Goal: Task Accomplishment & Management: Use online tool/utility

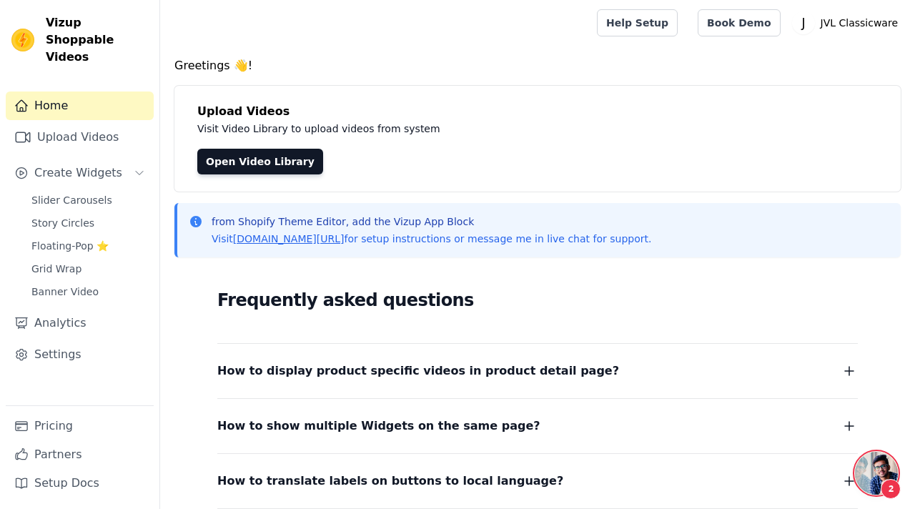
scroll to position [420, 0]
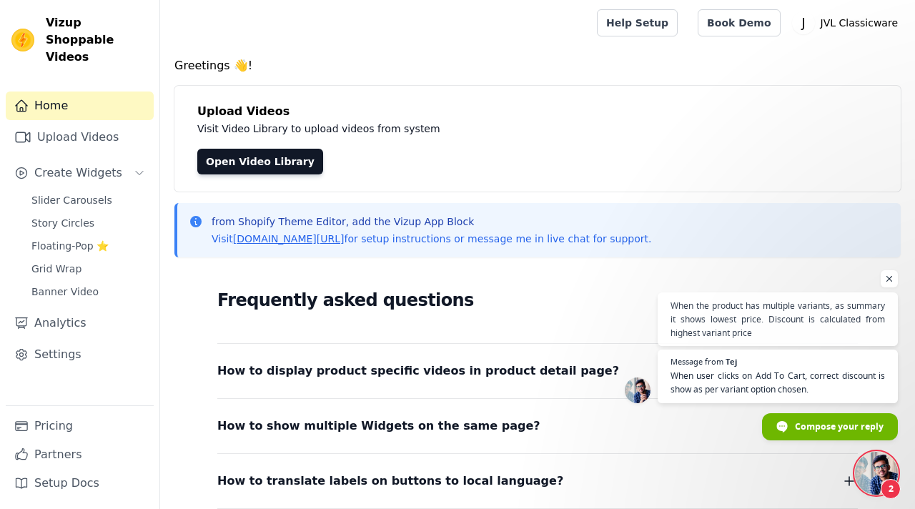
click at [887, 470] on span "Open chat" at bounding box center [876, 473] width 43 height 43
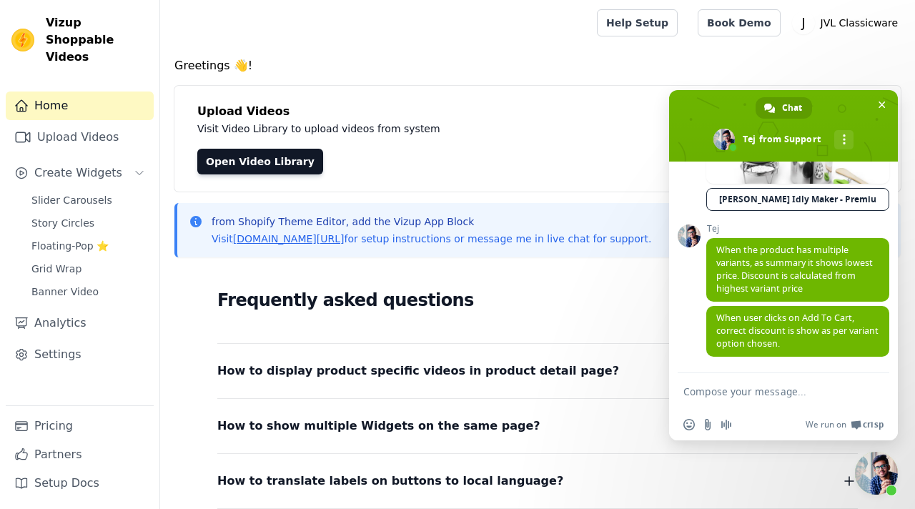
click at [755, 391] on textarea "Compose your message..." at bounding box center [768, 391] width 169 height 13
click at [743, 393] on textarea "Compose your message..." at bounding box center [768, 391] width 169 height 13
paste textarea "Can we get this issue resolved?"
type textarea "Can we get this issue resolved?"
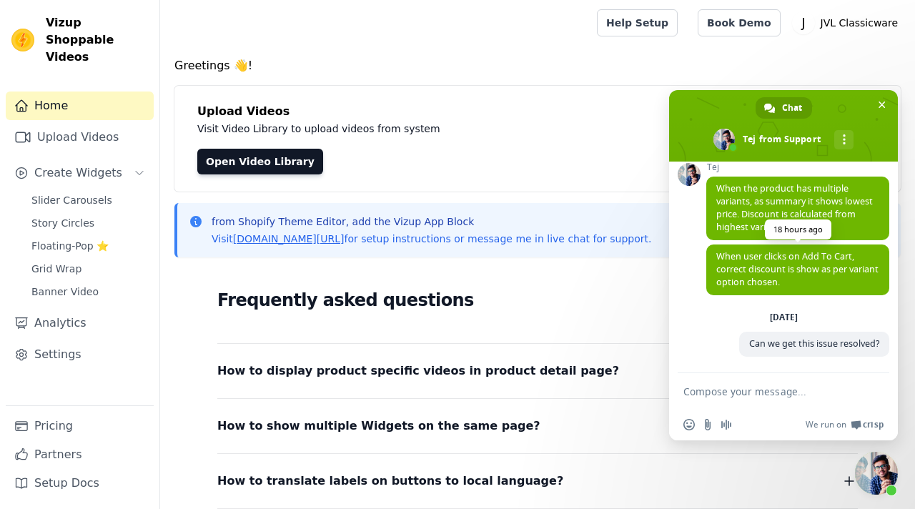
scroll to position [481, 0]
click at [887, 486] on span "Close chat" at bounding box center [891, 490] width 11 height 11
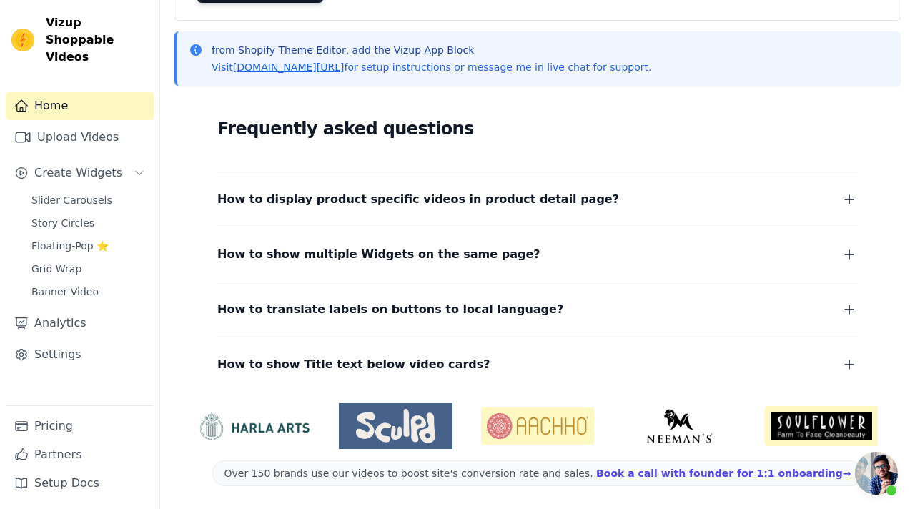
scroll to position [0, 0]
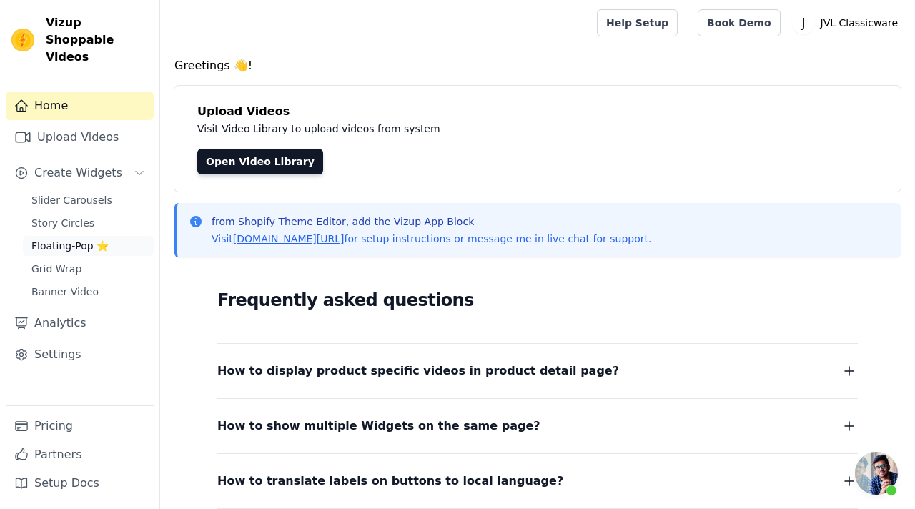
click at [72, 239] on span "Floating-Pop ⭐" at bounding box center [69, 246] width 77 height 14
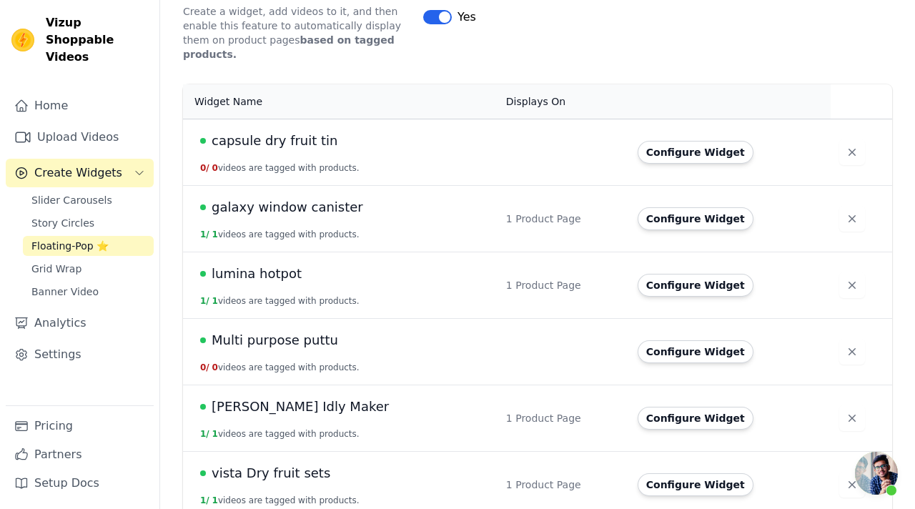
scroll to position [481, 0]
click at [656, 340] on button "Configure Widget" at bounding box center [696, 351] width 116 height 23
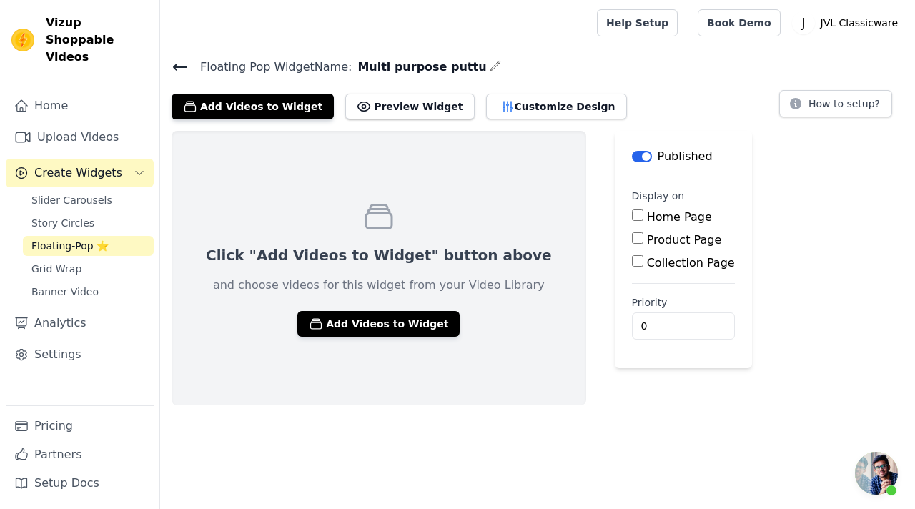
click at [323, 307] on div "Click "Add Videos to Widget" button above and choose videos for this widget fro…" at bounding box center [379, 268] width 415 height 275
click at [324, 317] on button "Add Videos to Widget" at bounding box center [378, 324] width 162 height 26
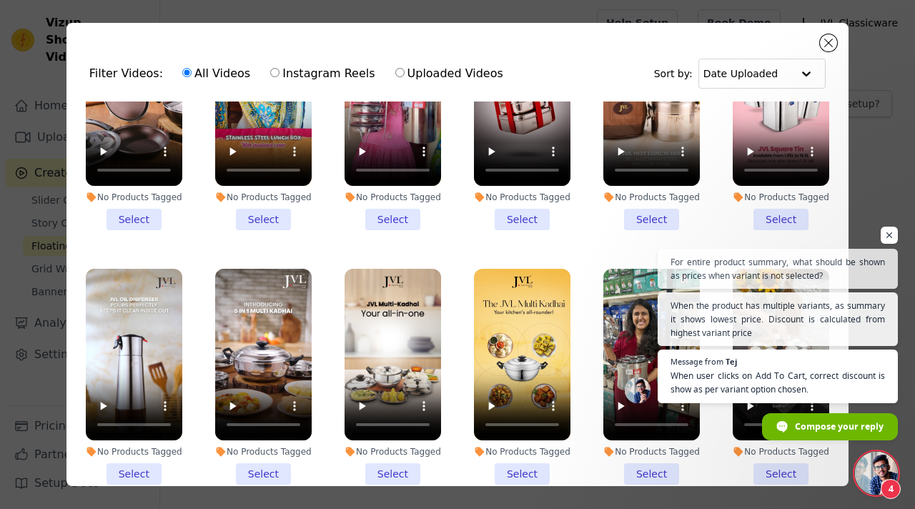
scroll to position [531, 0]
click at [880, 468] on span "Open chat" at bounding box center [876, 473] width 43 height 43
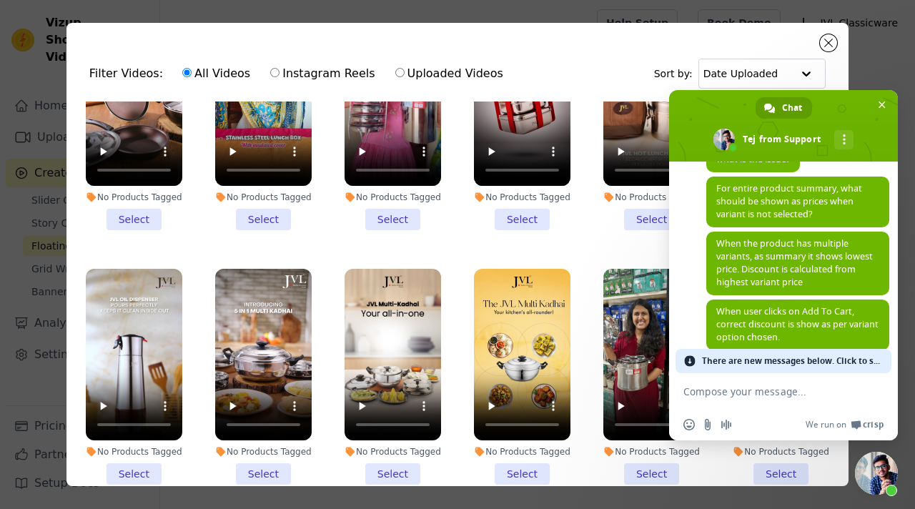
scroll to position [709, 0]
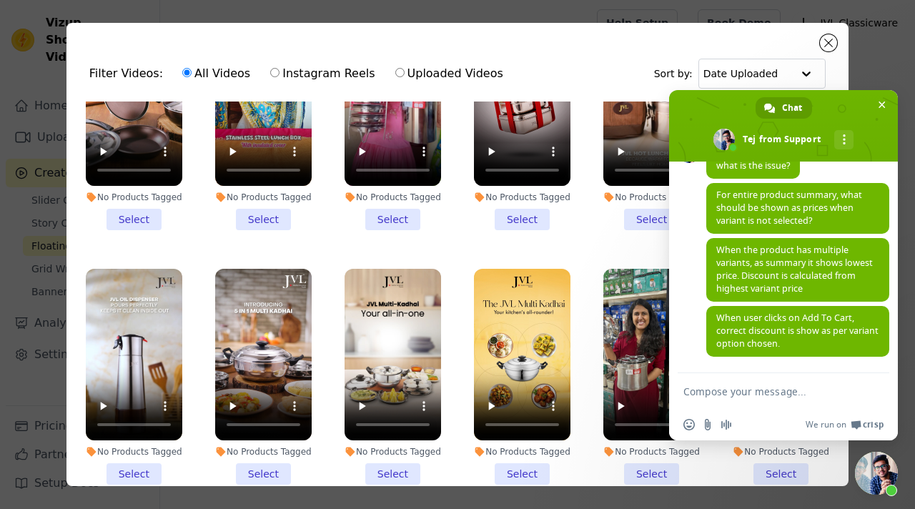
click at [804, 390] on textarea "Compose your message..." at bounding box center [768, 391] width 169 height 13
type textarea "Oh Okay"
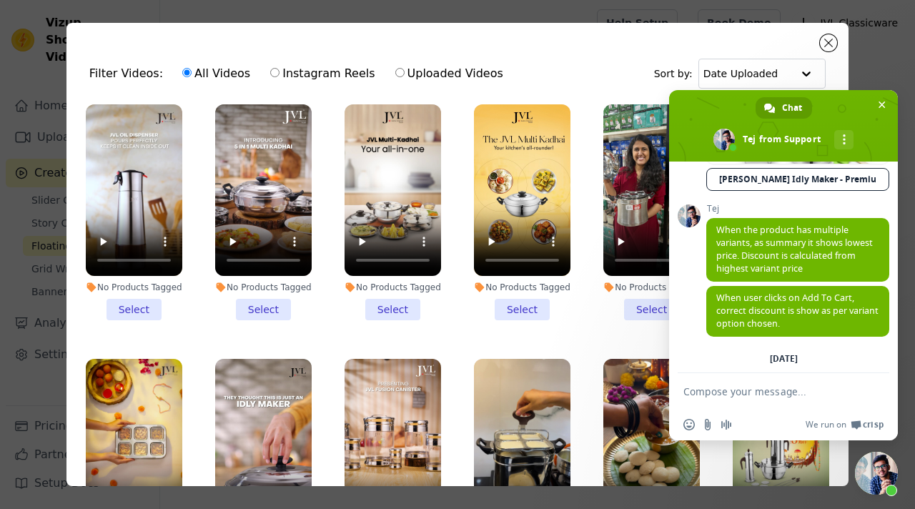
scroll to position [428, 0]
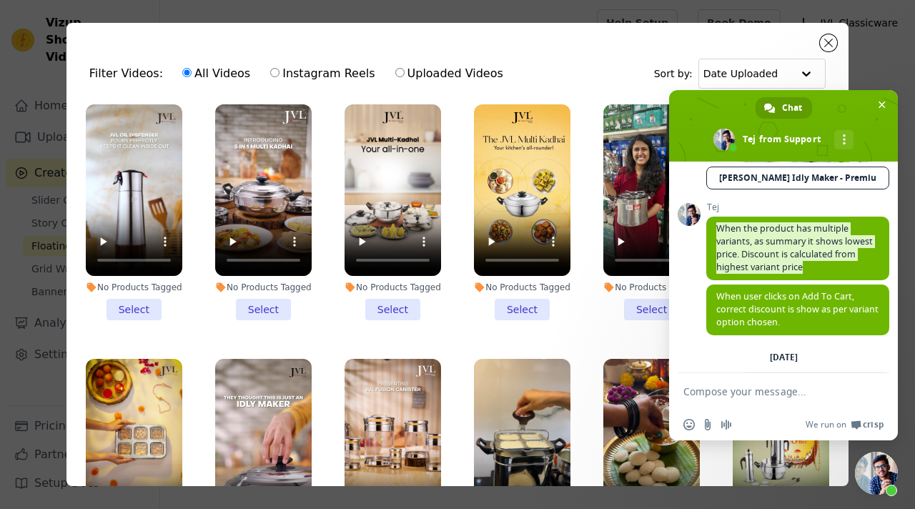
drag, startPoint x: 806, startPoint y: 267, endPoint x: 704, endPoint y: 227, distance: 109.1
click at [704, 227] on div "Support Anything you want to ask? [DATE] hello there 21 hours ago Tej Hello 21 …" at bounding box center [783, 268] width 229 height 212
drag, startPoint x: 815, startPoint y: 270, endPoint x: 711, endPoint y: 227, distance: 113.1
click at [711, 227] on span "When the product has multiple variants, as summary it shows lowest price. Disco…" at bounding box center [797, 249] width 183 height 64
copy span "When the product has multiple variants, as summary it shows lowest price. Disco…"
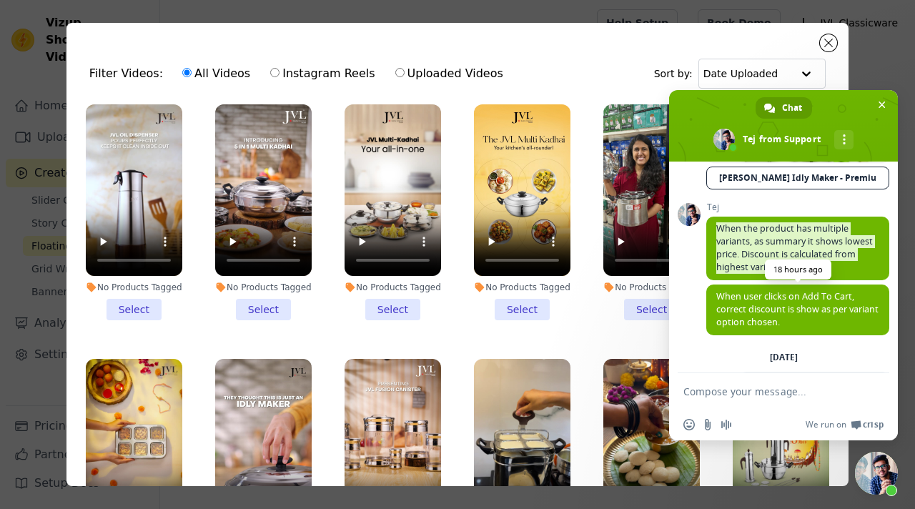
click at [771, 311] on span "When user clicks on Add To Cart, correct discount is show as per variant option…" at bounding box center [797, 309] width 162 height 38
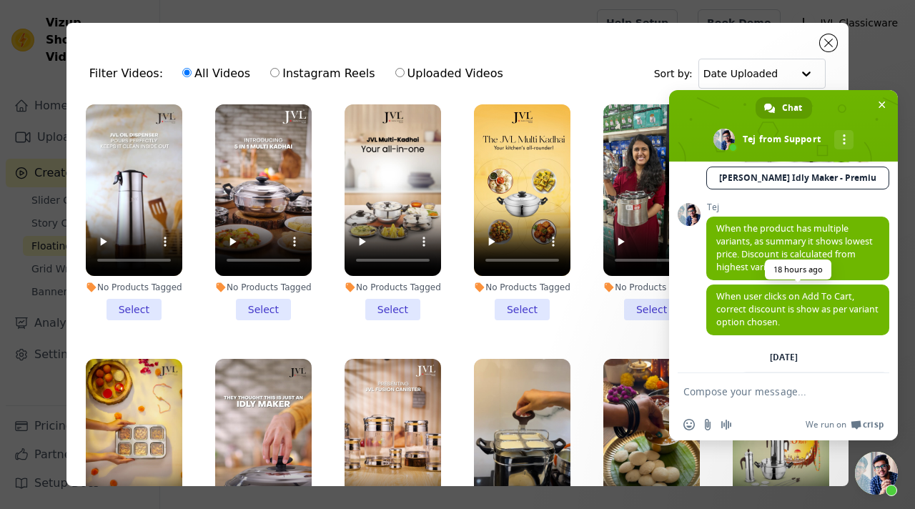
click at [771, 311] on span "When user clicks on Add To Cart, correct discount is show as per variant option…" at bounding box center [797, 309] width 162 height 38
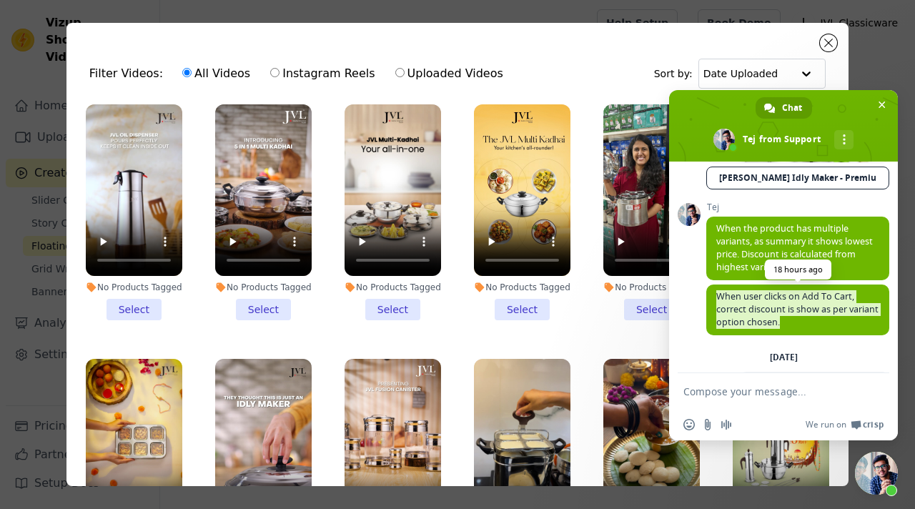
copy span "When user clicks on Add To Cart, correct discount is show as per variant option…"
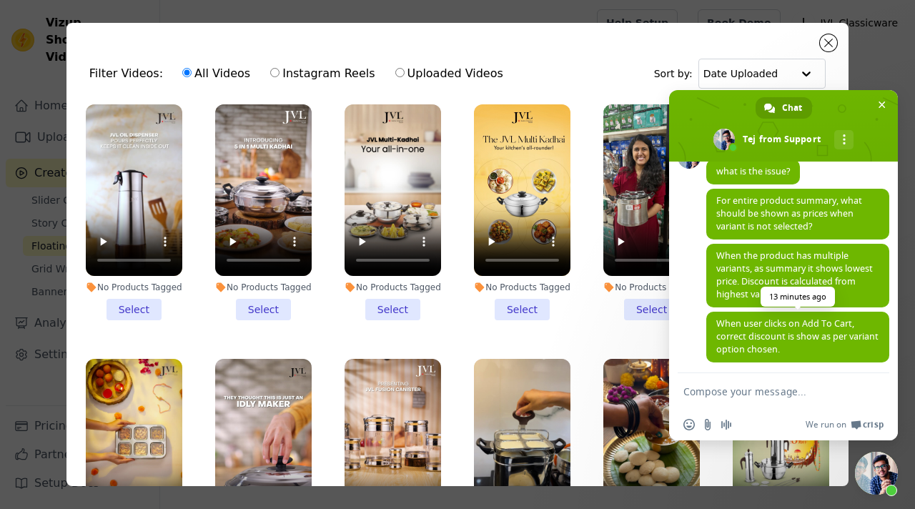
scroll to position [692, 0]
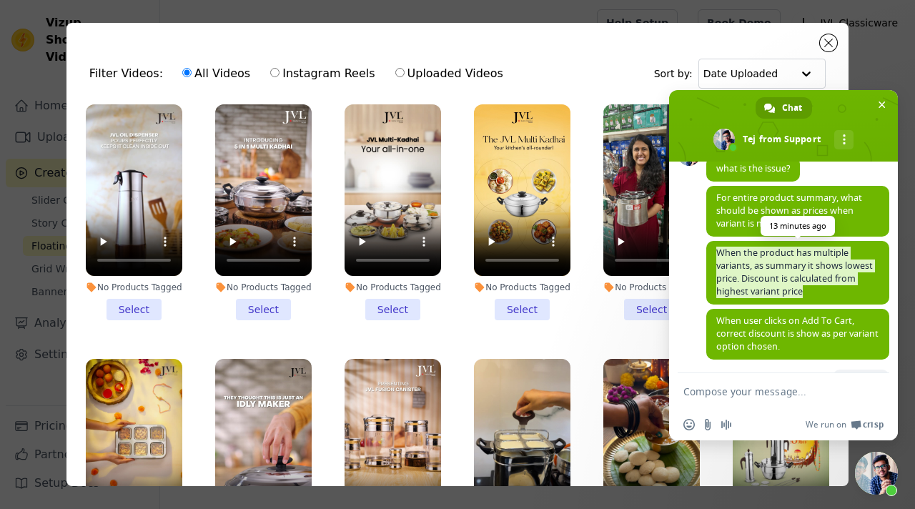
drag, startPoint x: 804, startPoint y: 294, endPoint x: 714, endPoint y: 257, distance: 96.8
click at [714, 257] on span "When the product has multiple variants, as summary it shows lowest price. Disco…" at bounding box center [797, 273] width 183 height 64
copy span "When the product has multiple variants, as summary it shows lowest price. Disco…"
click at [766, 331] on span "When user clicks on Add To Cart, correct discount is show as per variant option…" at bounding box center [797, 334] width 162 height 38
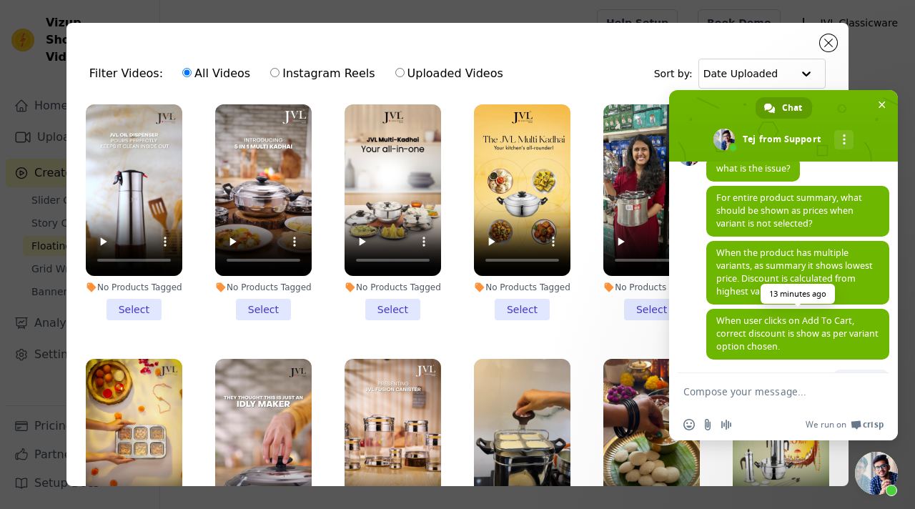
click at [766, 331] on span "When user clicks on Add To Cart, correct discount is show as per variant option…" at bounding box center [797, 334] width 162 height 38
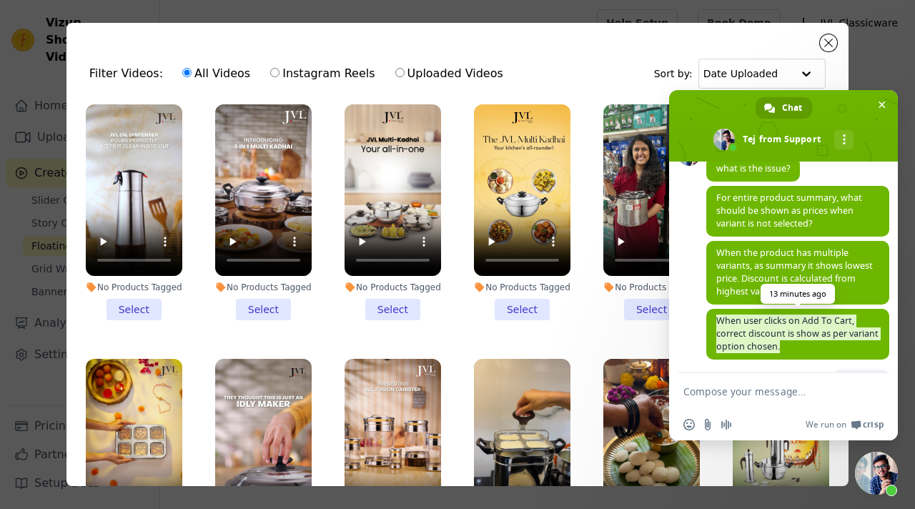
copy span "When user clicks on Add To Cart, correct discount is show as per variant option…"
click at [867, 458] on span "Close chat" at bounding box center [876, 473] width 43 height 43
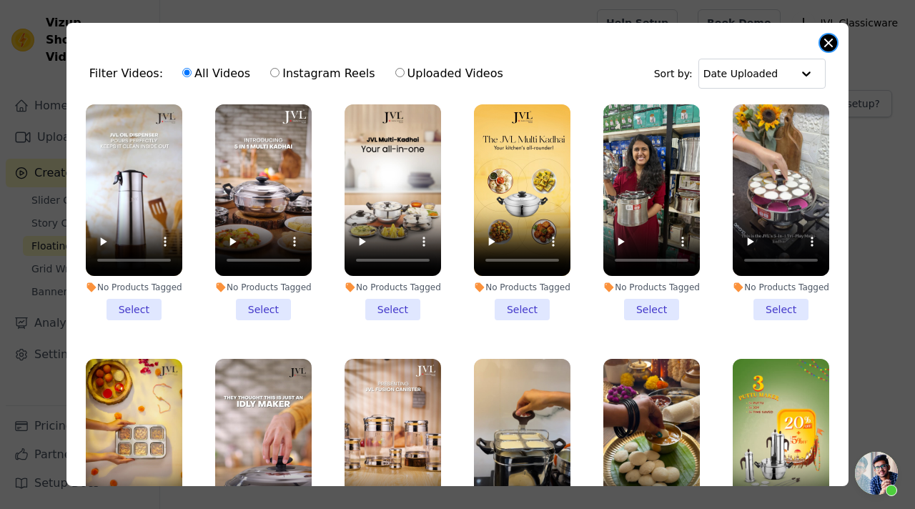
click at [827, 43] on button "Close modal" at bounding box center [828, 42] width 17 height 17
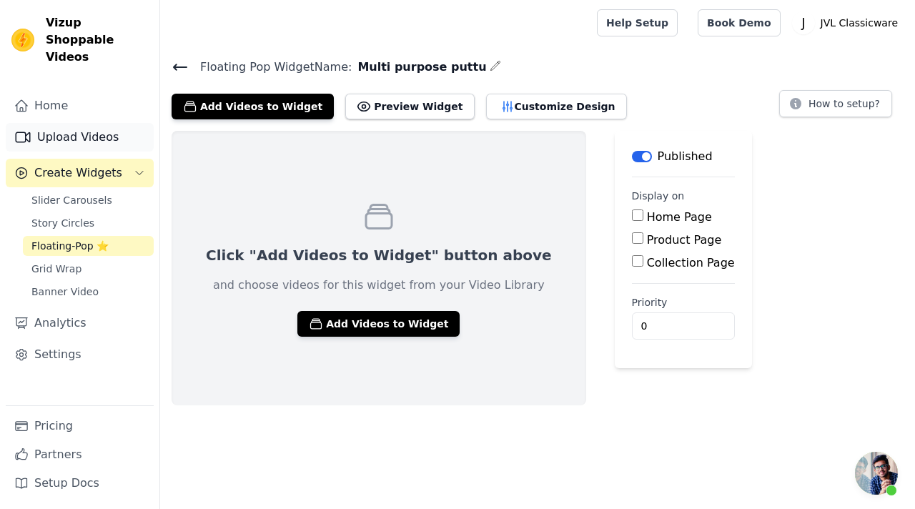
click at [68, 123] on link "Upload Videos" at bounding box center [80, 137] width 148 height 29
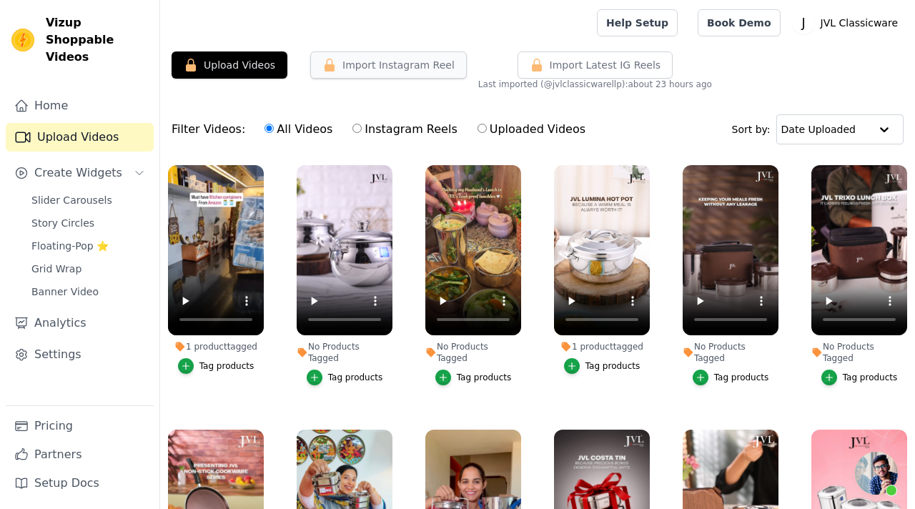
click at [379, 69] on button "Import Instagram Reel" at bounding box center [388, 64] width 157 height 27
click at [65, 239] on span "Floating-Pop ⭐" at bounding box center [69, 246] width 77 height 14
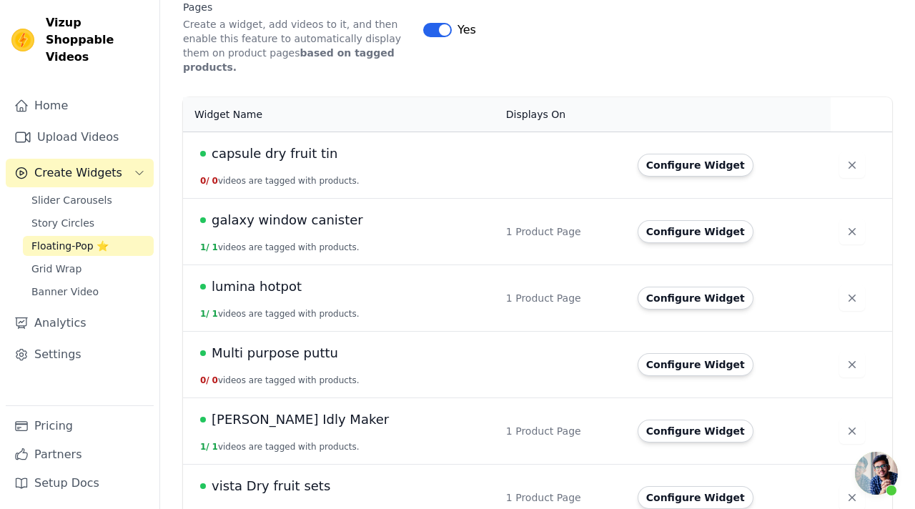
scroll to position [282, 0]
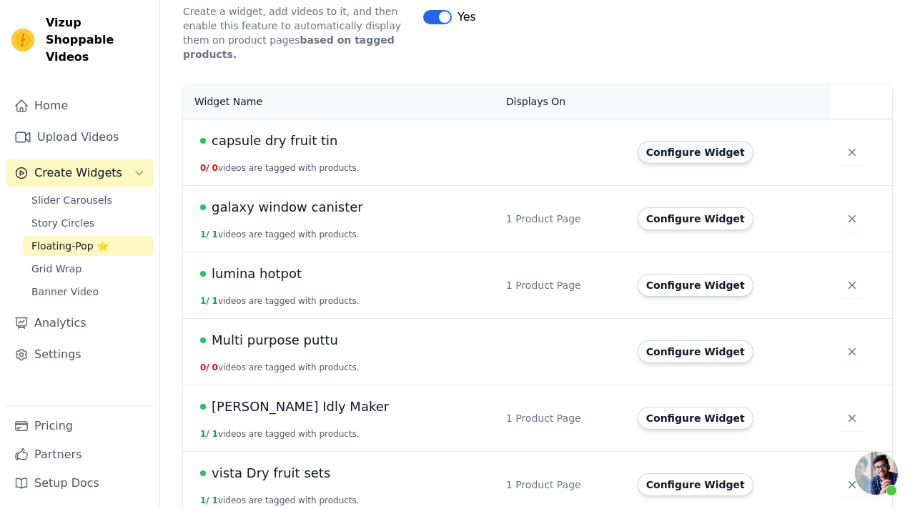
click at [687, 141] on button "Configure Widget" at bounding box center [696, 152] width 116 height 23
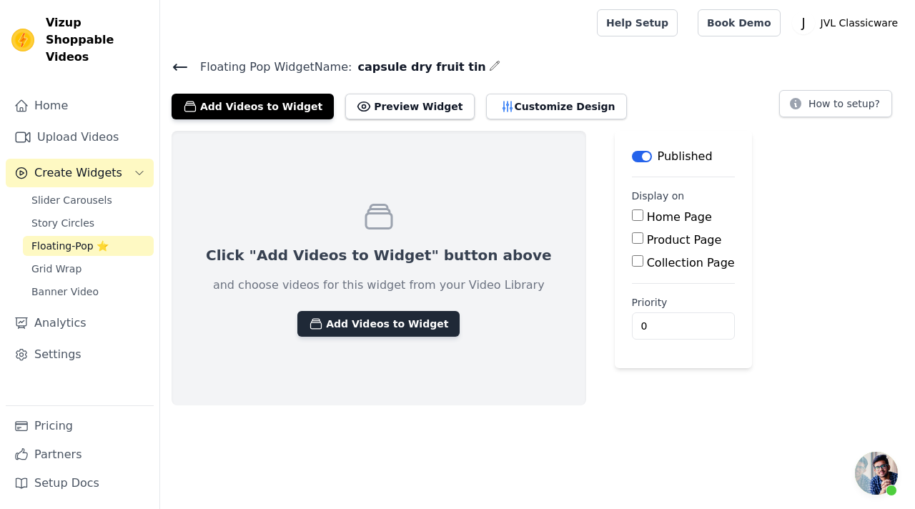
click at [347, 334] on button "Add Videos to Widget" at bounding box center [378, 324] width 162 height 26
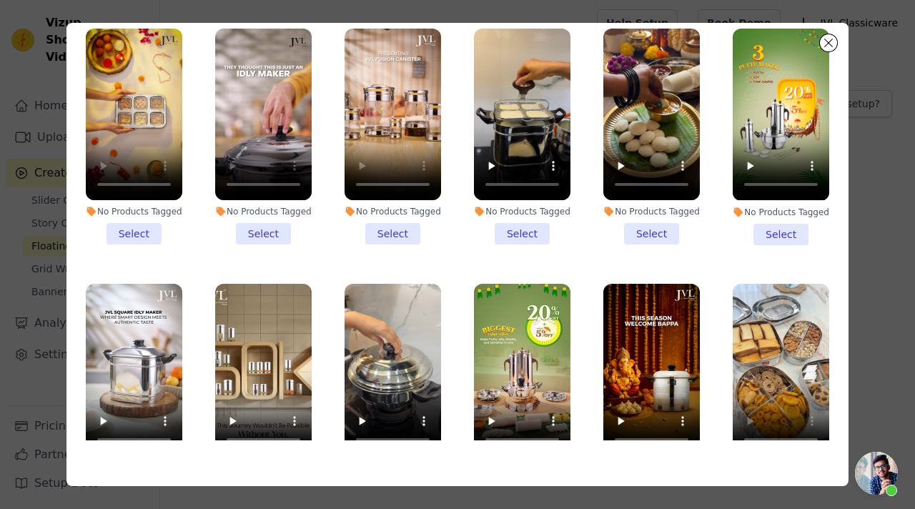
scroll to position [691, 0]
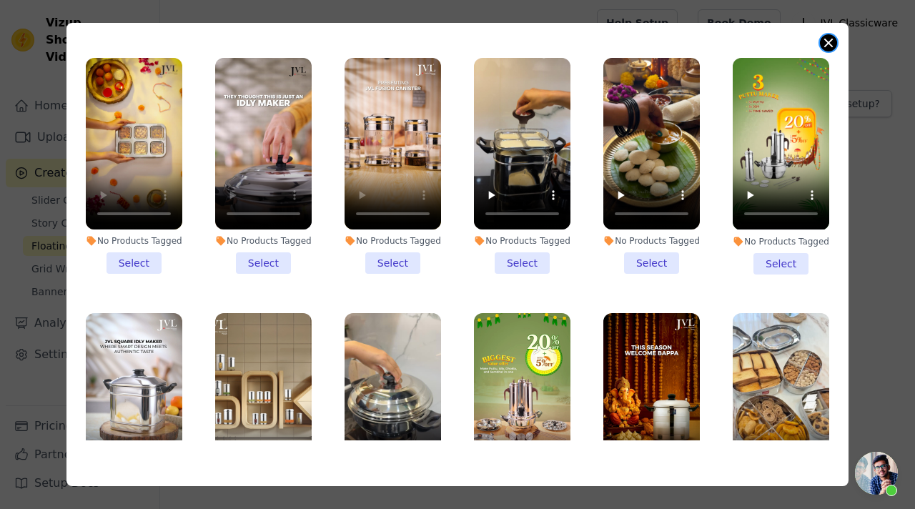
click at [827, 46] on button "Close modal" at bounding box center [828, 42] width 17 height 17
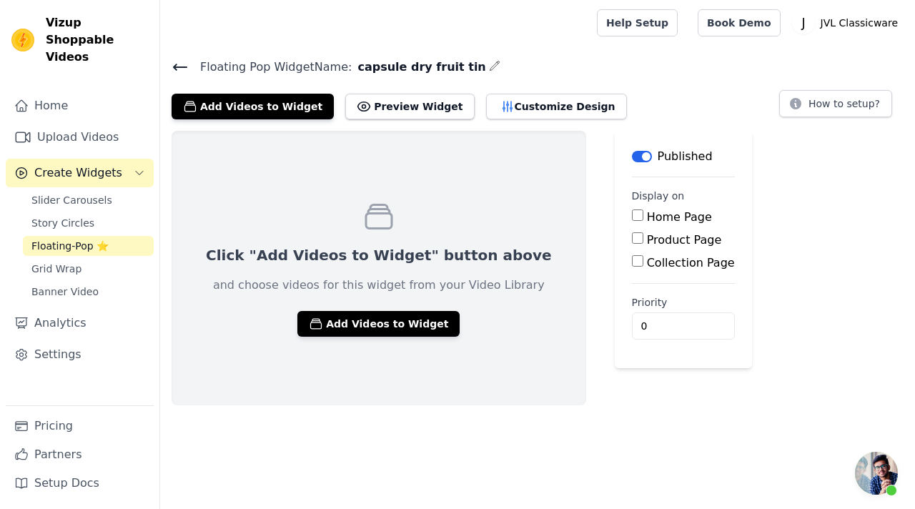
click at [178, 66] on icon at bounding box center [180, 67] width 13 height 6
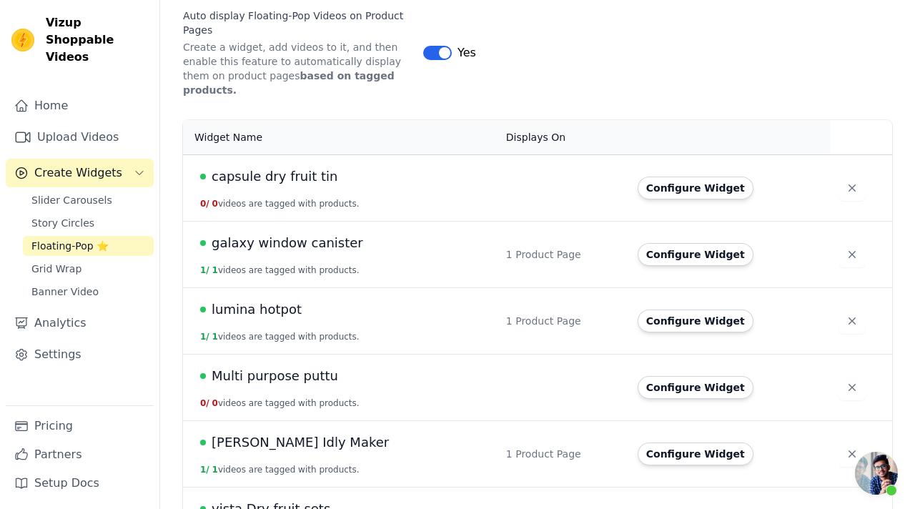
scroll to position [282, 0]
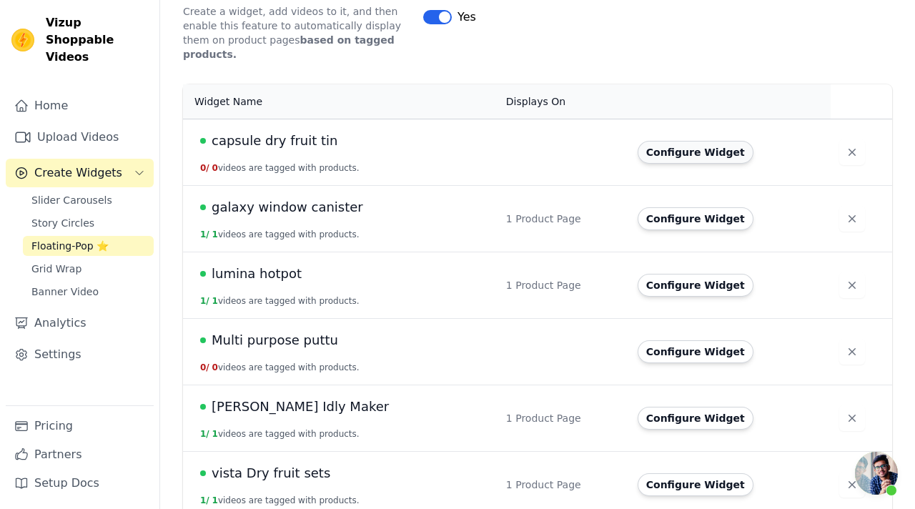
click at [694, 141] on button "Configure Widget" at bounding box center [696, 152] width 116 height 23
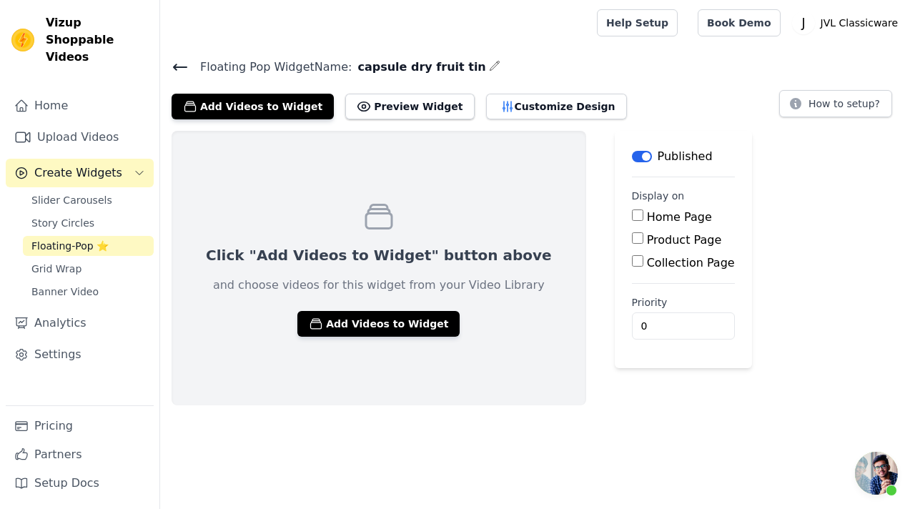
click at [455, 66] on h4 "Floating Pop Widget Name: capsule dry fruit tin" at bounding box center [538, 66] width 732 height 19
click at [489, 65] on icon "button" at bounding box center [494, 65] width 11 height 11
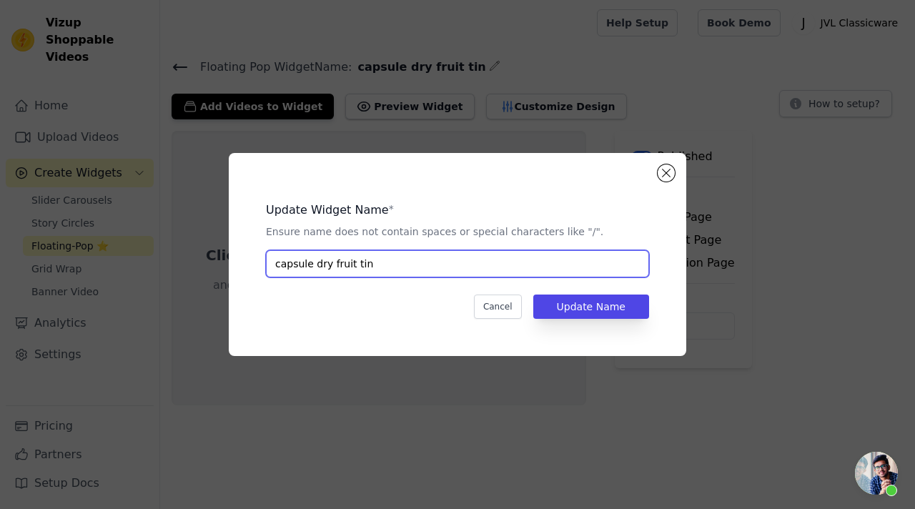
click at [324, 268] on input "capsule dry fruit tin" at bounding box center [457, 263] width 383 height 27
paste input "text"
type input "capsule tin"
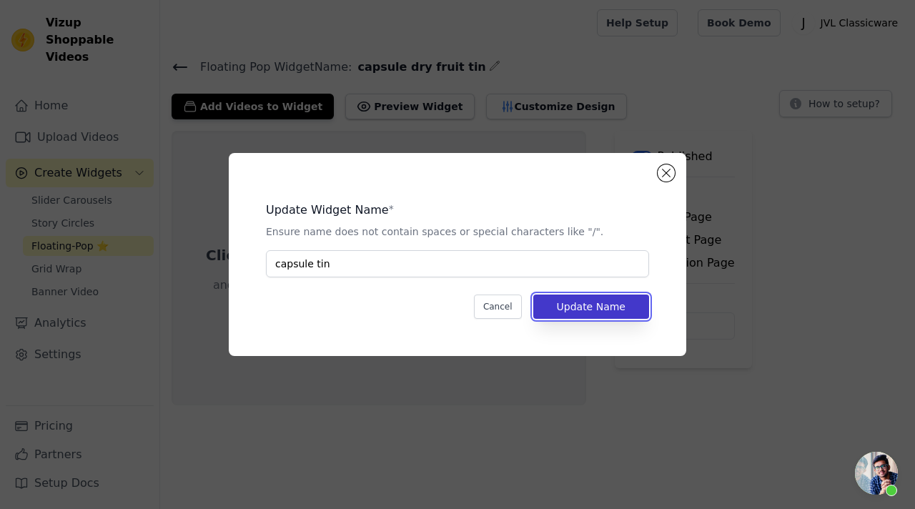
click at [556, 303] on button "Update Name" at bounding box center [591, 307] width 116 height 24
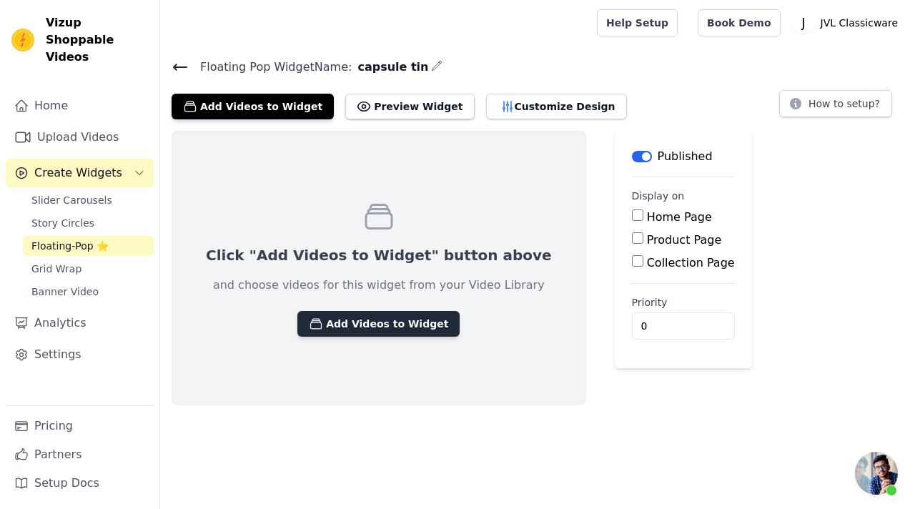
click at [355, 324] on button "Add Videos to Widget" at bounding box center [378, 324] width 162 height 26
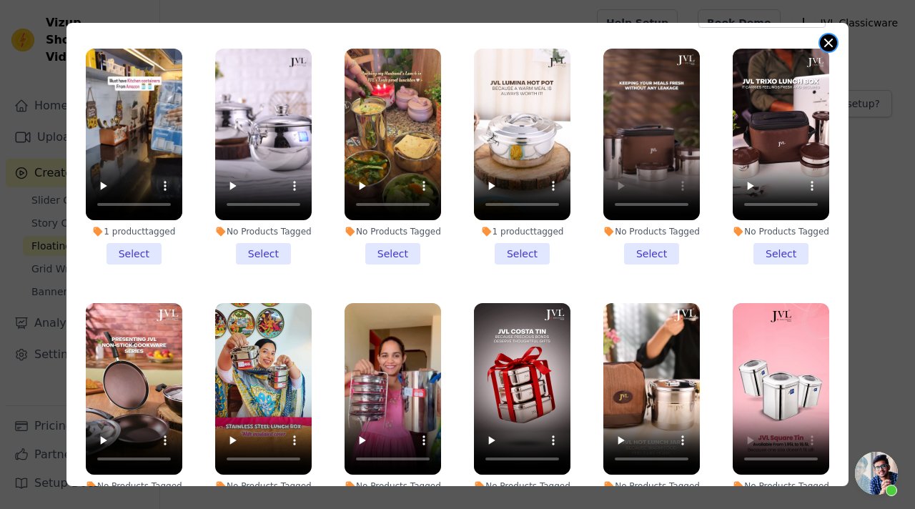
click at [829, 44] on button "Close modal" at bounding box center [828, 42] width 17 height 17
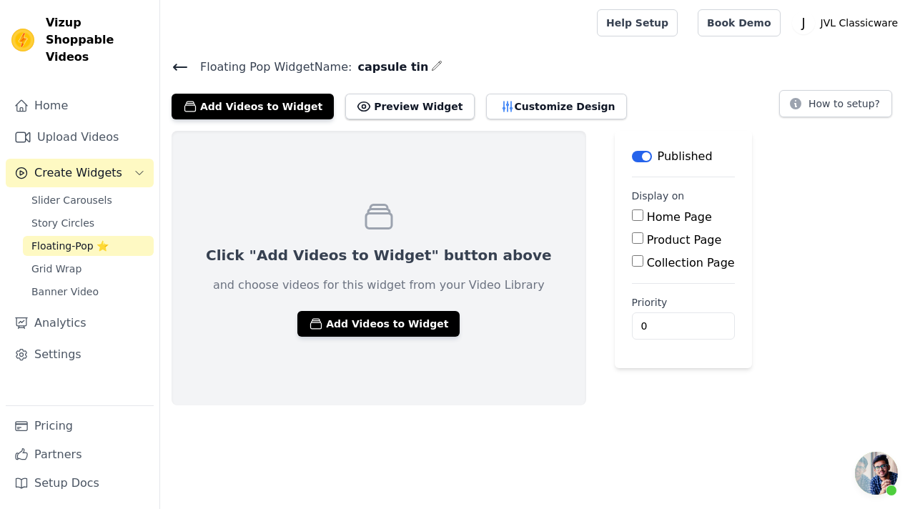
click at [431, 66] on icon "button" at bounding box center [436, 65] width 11 height 11
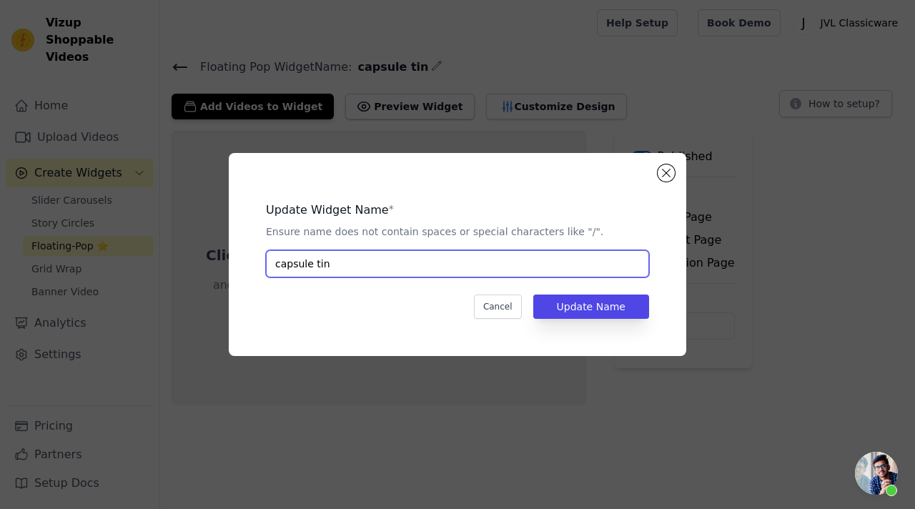
click at [325, 265] on input "capsule tin" at bounding box center [457, 263] width 383 height 27
paste input "fusion canister"
type input "fusion canister"
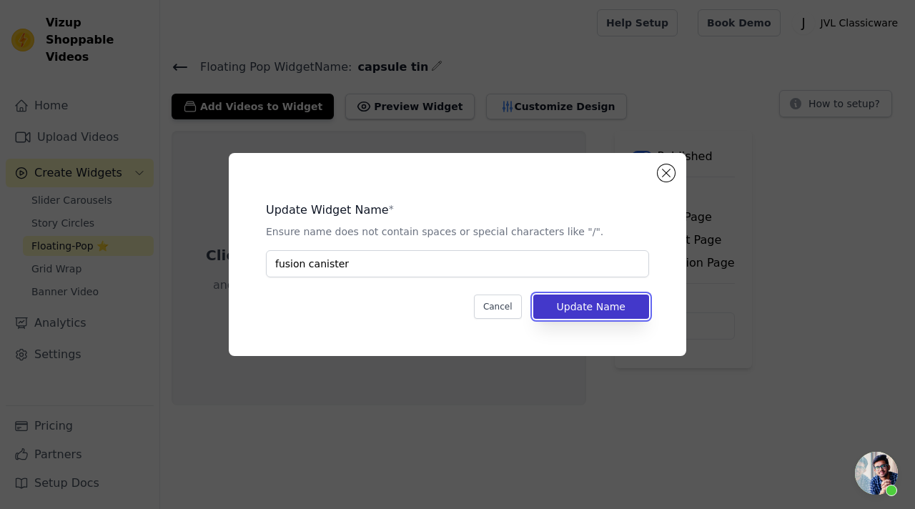
click at [579, 305] on button "Update Name" at bounding box center [591, 307] width 116 height 24
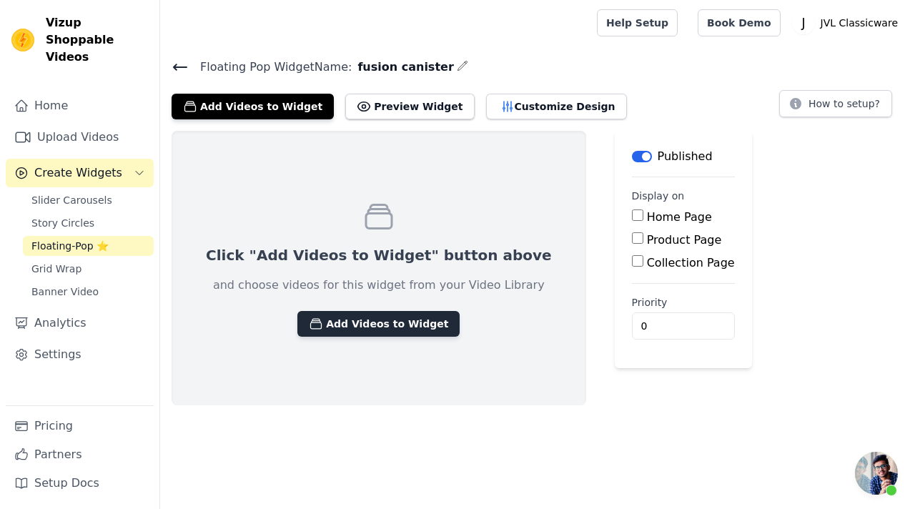
click at [388, 320] on button "Add Videos to Widget" at bounding box center [378, 324] width 162 height 26
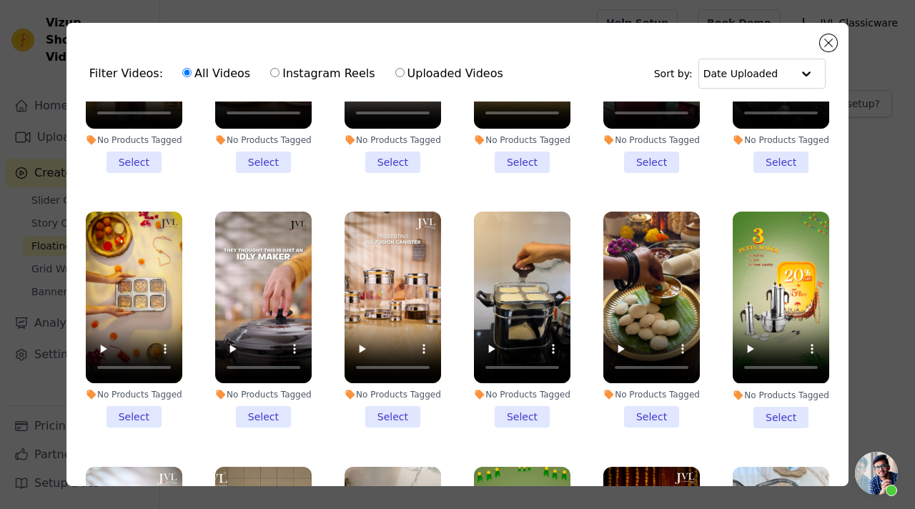
scroll to position [671, 0]
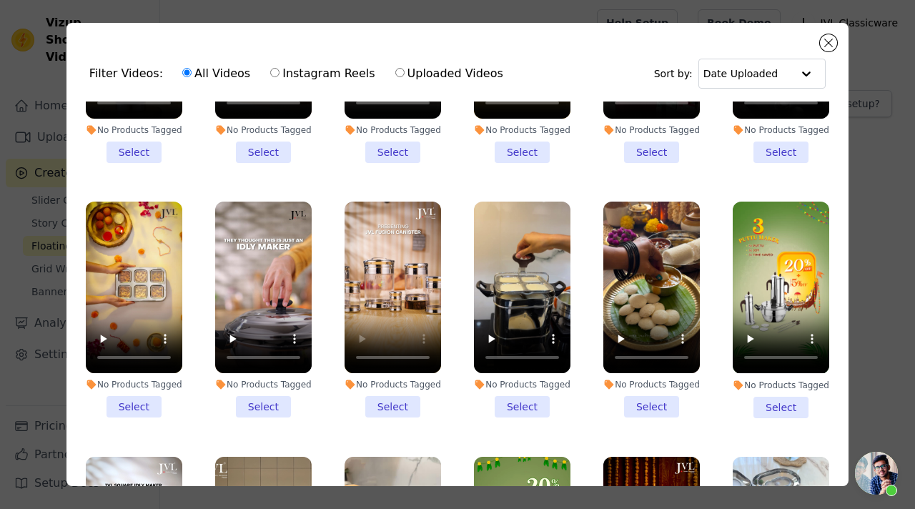
click at [385, 400] on li "No Products Tagged Select" at bounding box center [393, 310] width 97 height 216
click at [0, 0] on input "No Products Tagged Select" at bounding box center [0, 0] width 0 height 0
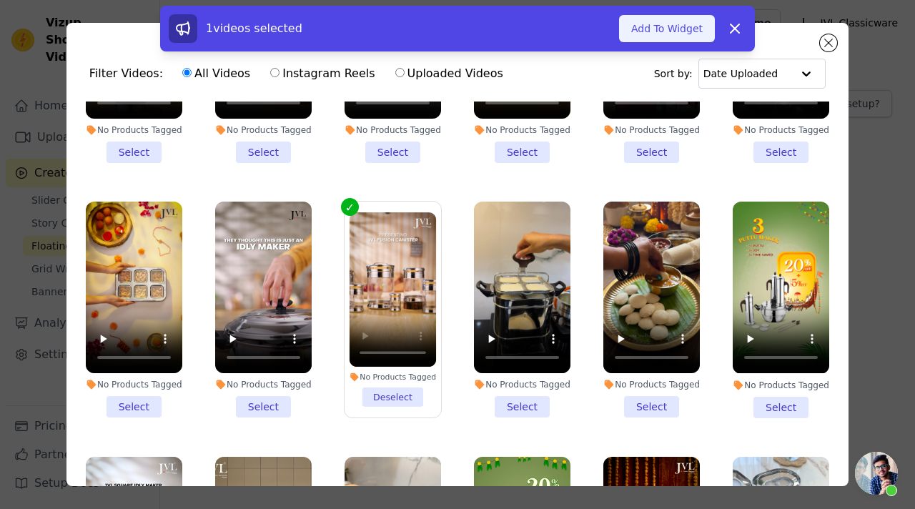
click at [683, 39] on button "Add To Widget" at bounding box center [667, 28] width 96 height 27
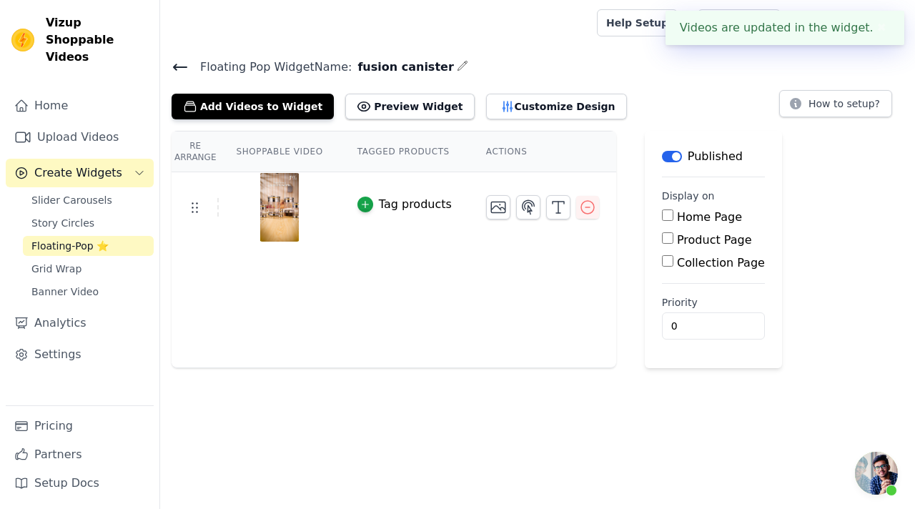
click at [662, 243] on input "Product Page" at bounding box center [667, 237] width 11 height 11
checkbox input "true"
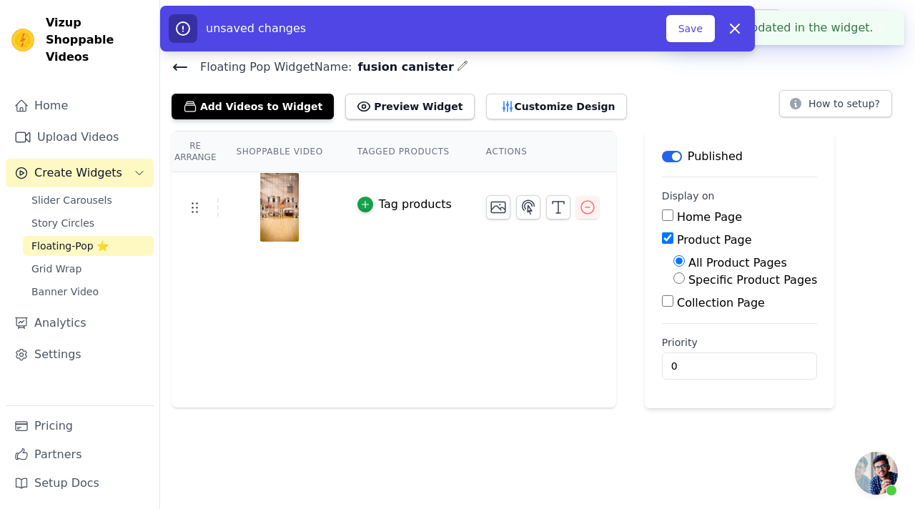
click at [675, 275] on input "Specific Product Pages" at bounding box center [679, 277] width 11 height 11
radio input "true"
click at [689, 310] on button "Select Products" at bounding box center [722, 312] width 96 height 24
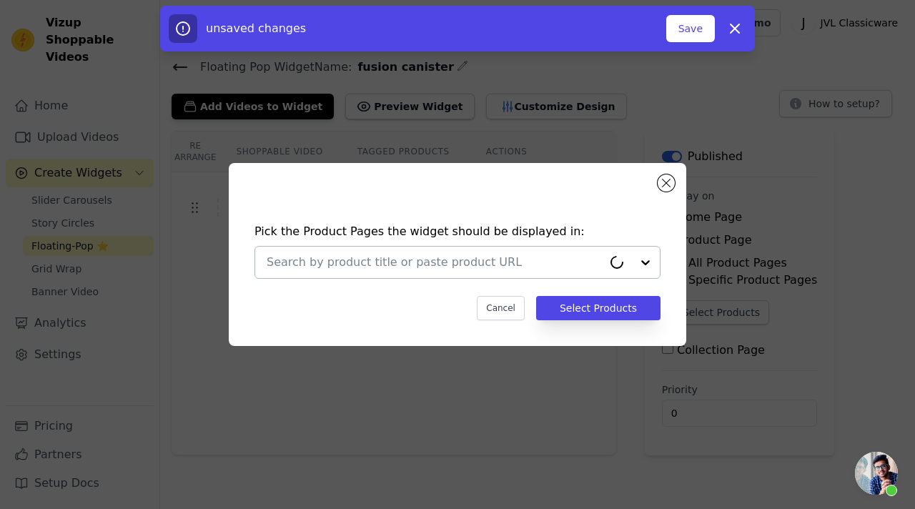
click at [469, 254] on input "text" at bounding box center [435, 262] width 336 height 17
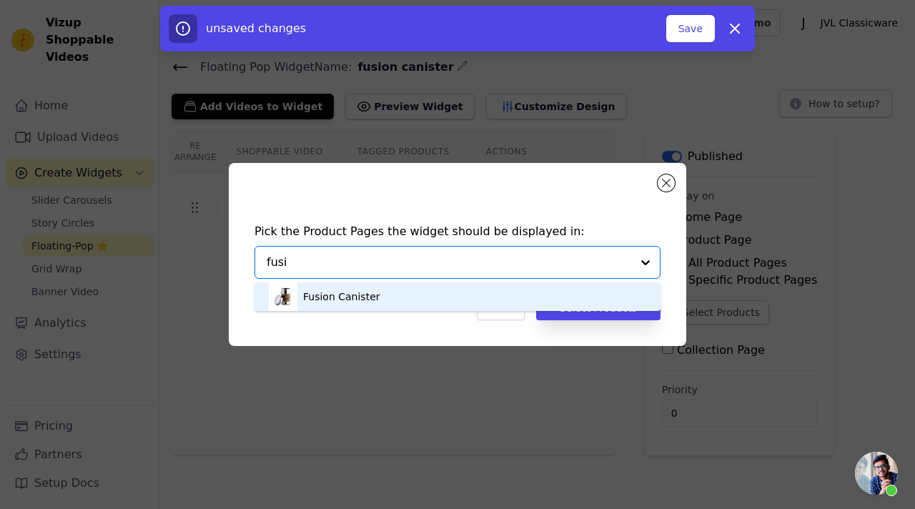
type input "fusio"
click at [383, 290] on div "Fusion Canister" at bounding box center [458, 296] width 378 height 29
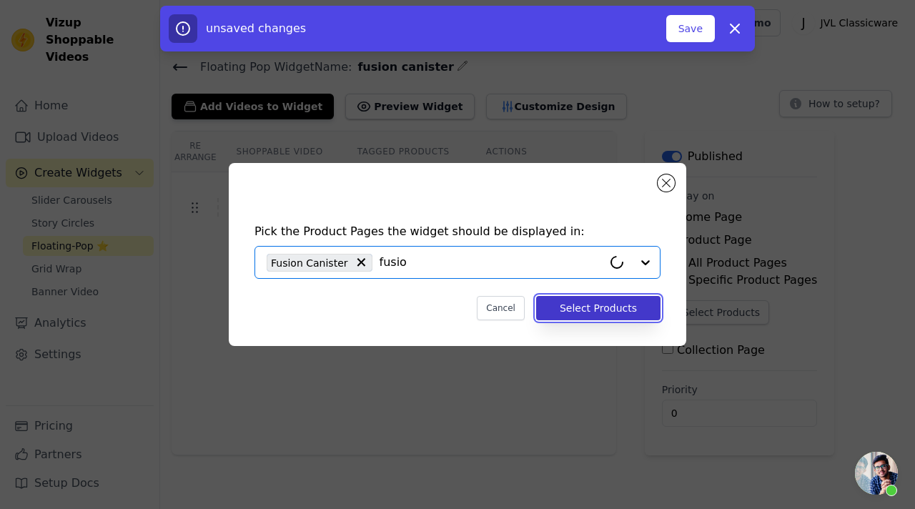
click at [581, 311] on button "Select Products" at bounding box center [598, 308] width 124 height 24
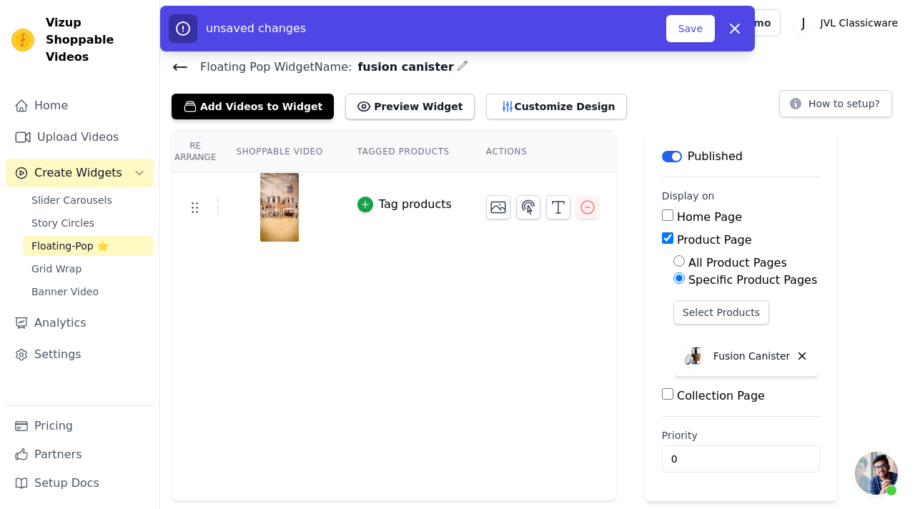
click at [397, 202] on div "Tag products" at bounding box center [415, 204] width 73 height 17
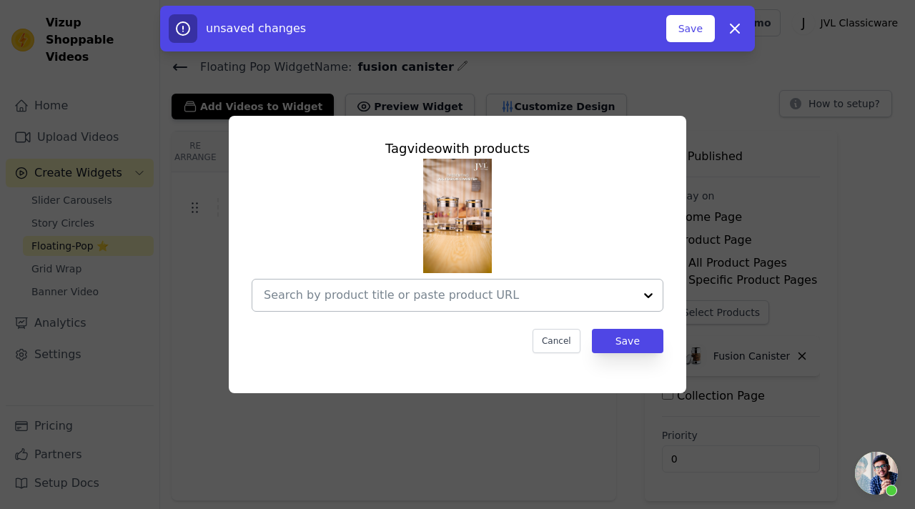
click at [398, 290] on input "text" at bounding box center [449, 295] width 370 height 17
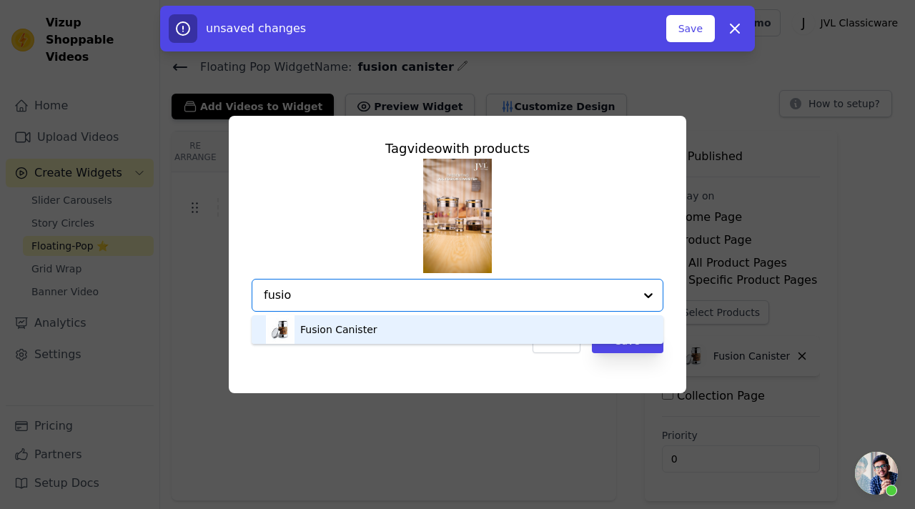
type input "fusion"
click at [358, 331] on div "Fusion Canister" at bounding box center [338, 329] width 77 height 14
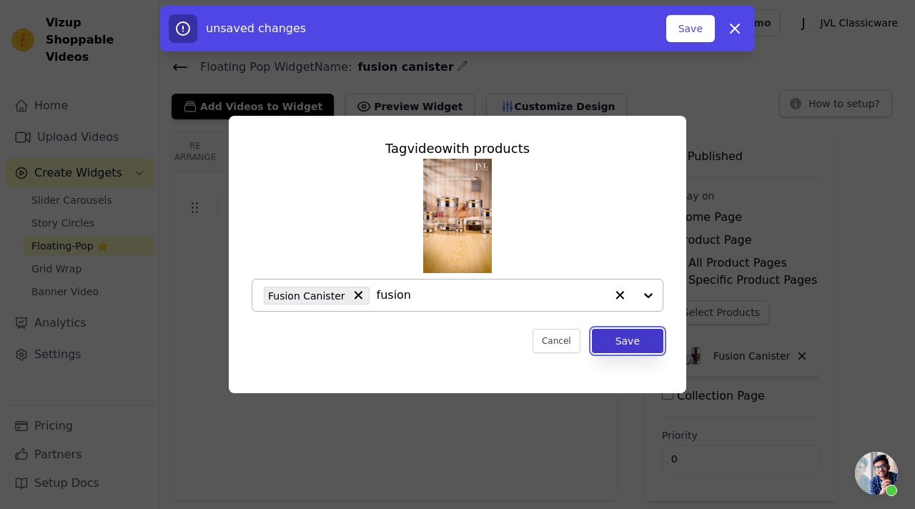
click at [613, 345] on button "Save" at bounding box center [627, 341] width 71 height 24
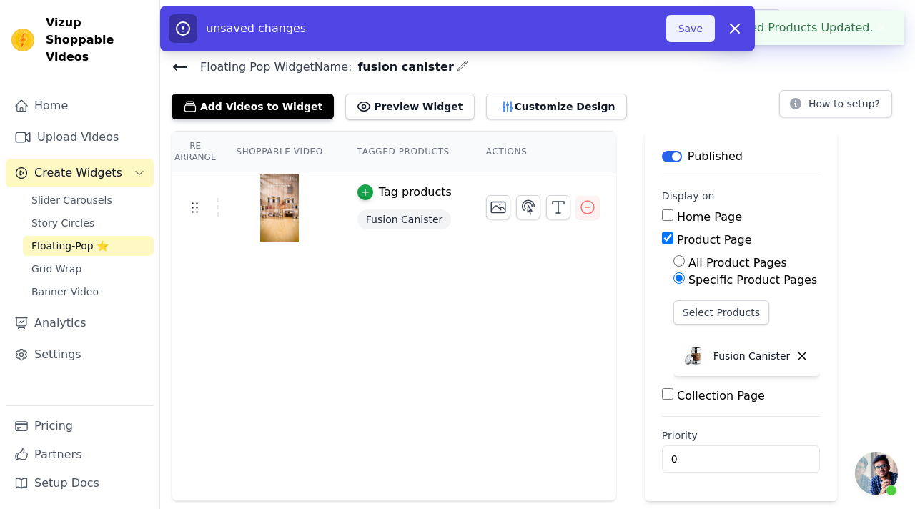
click at [691, 31] on button "Save" at bounding box center [690, 28] width 49 height 27
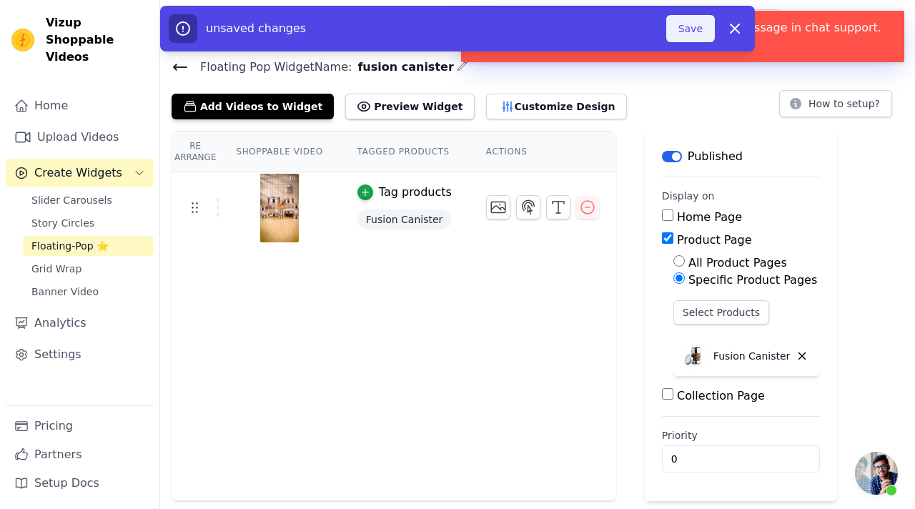
click at [691, 31] on button "Save" at bounding box center [690, 28] width 49 height 27
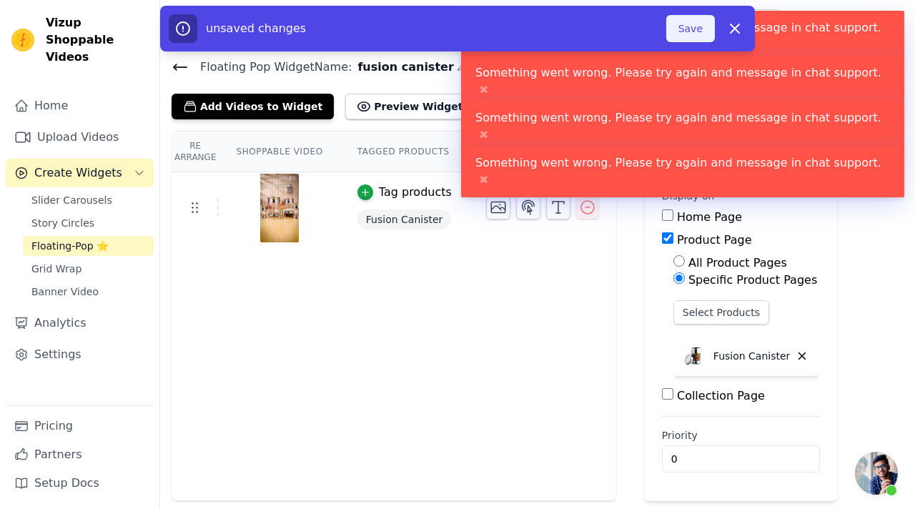
click at [691, 31] on button "Save" at bounding box center [690, 28] width 49 height 27
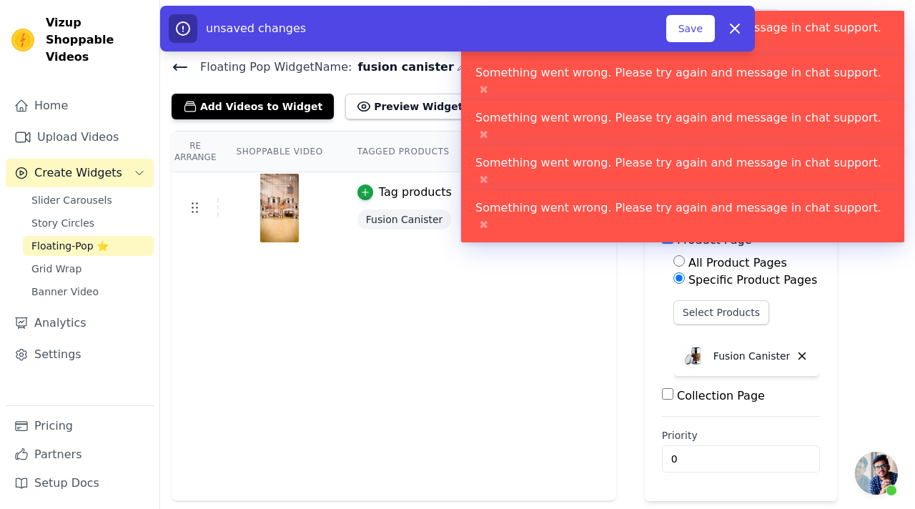
click at [438, 385] on div "Re Arrange Shoppable Video Tagged Products Actions Tag products Fusion Canister" at bounding box center [394, 316] width 445 height 370
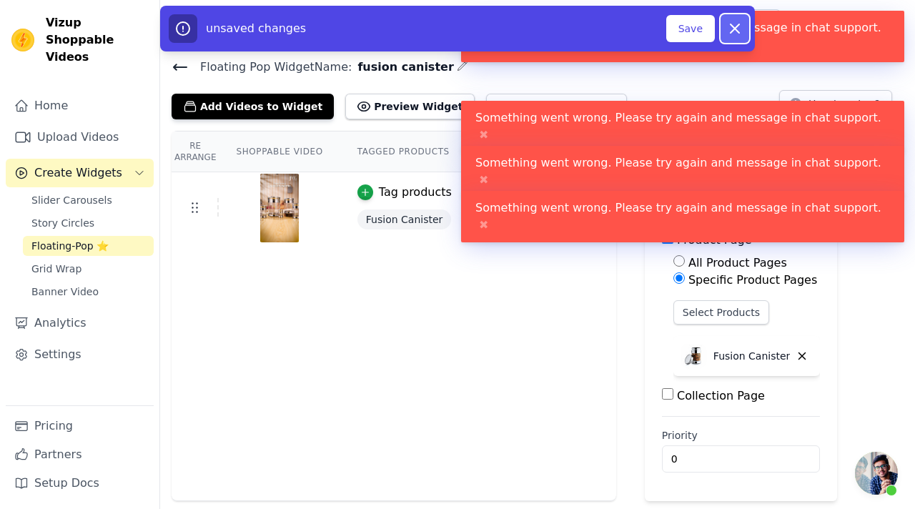
click at [731, 24] on icon "button" at bounding box center [735, 28] width 9 height 9
